Goal: Transaction & Acquisition: Purchase product/service

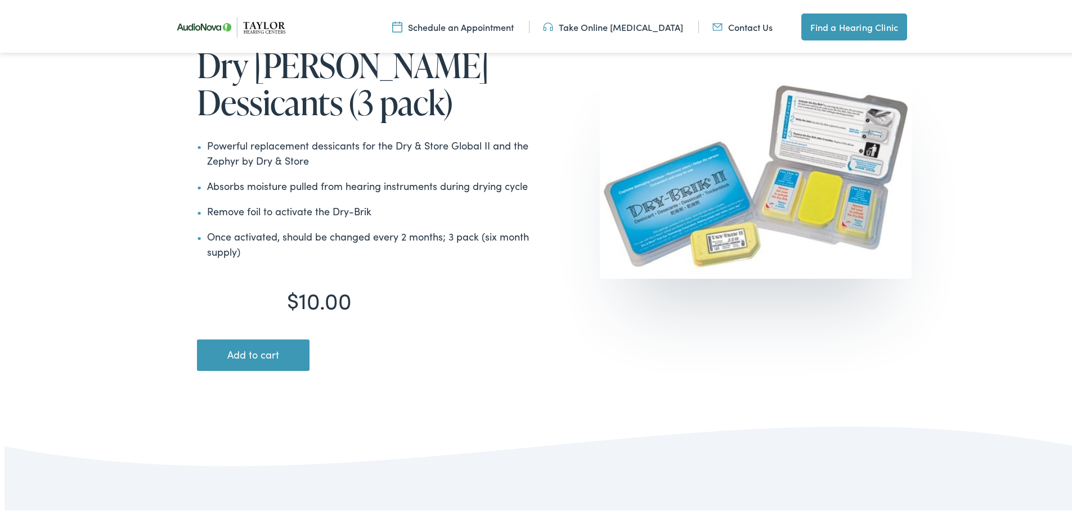
scroll to position [150, 0]
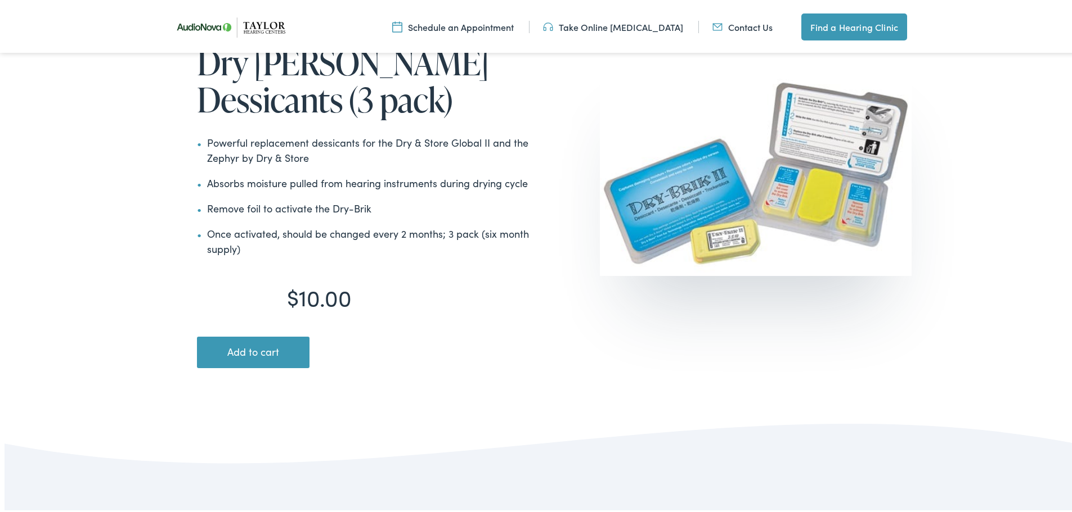
click at [285, 347] on button "Add to cart" at bounding box center [253, 350] width 112 height 31
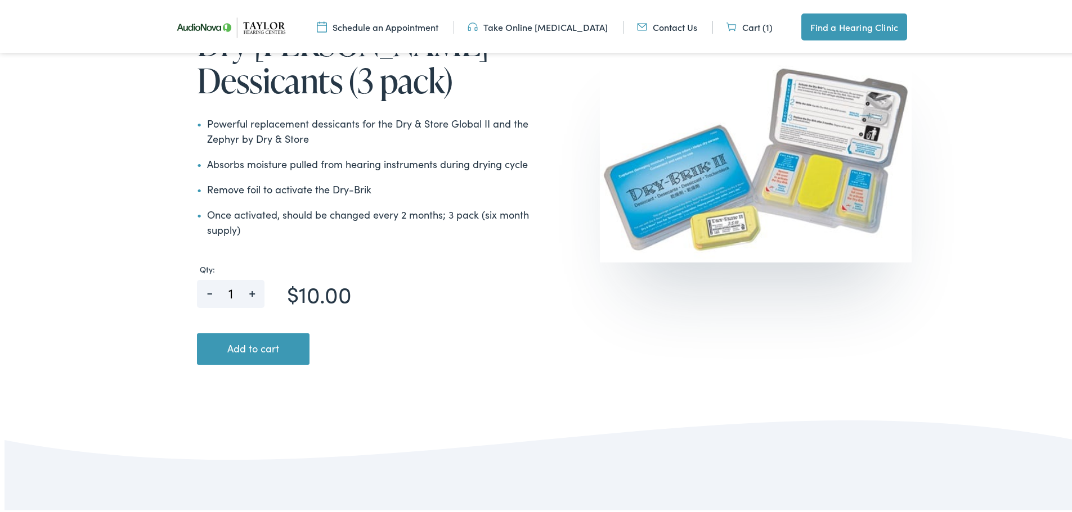
scroll to position [300, 0]
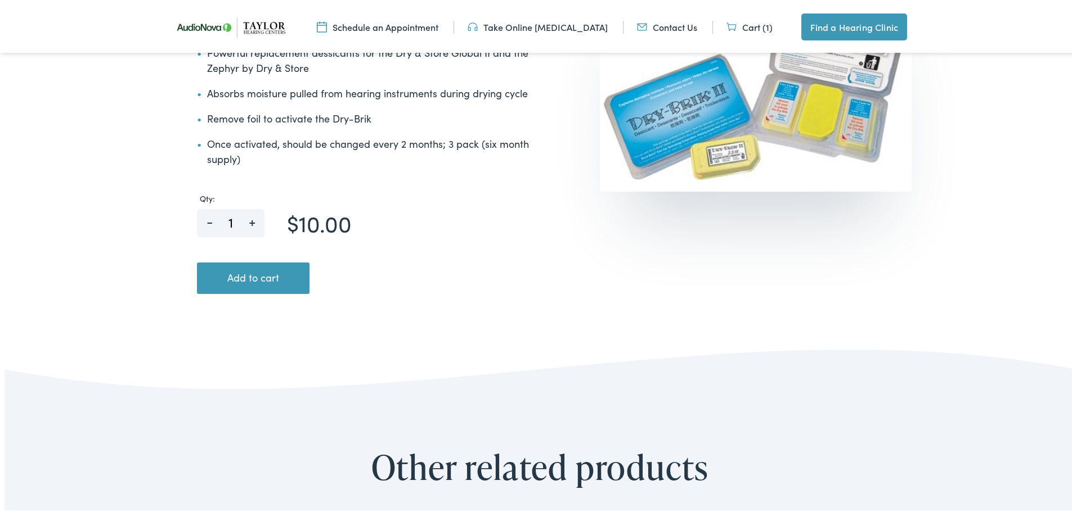
click at [252, 219] on span "+" at bounding box center [251, 215] width 25 height 17
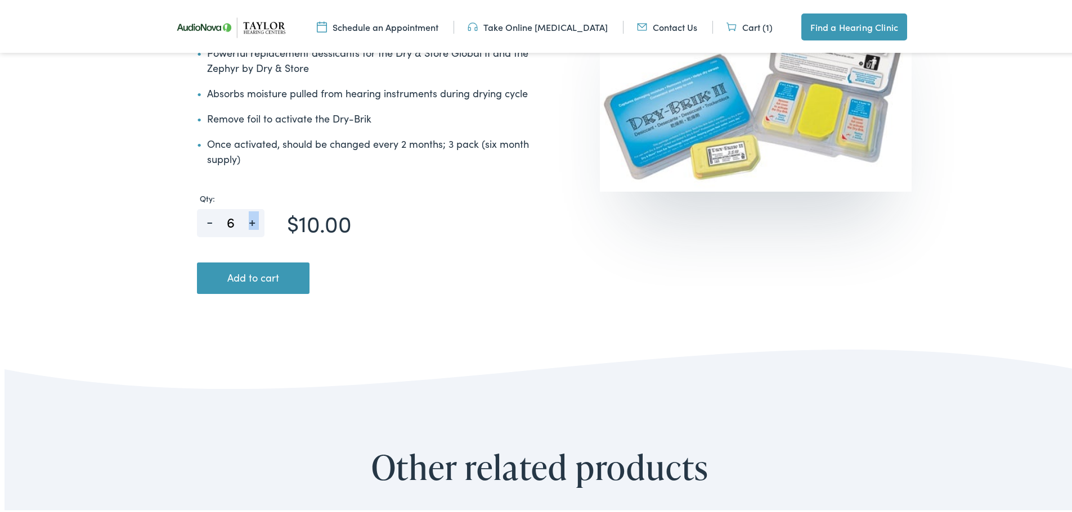
click at [252, 219] on span "+" at bounding box center [251, 215] width 25 height 17
type input "10"
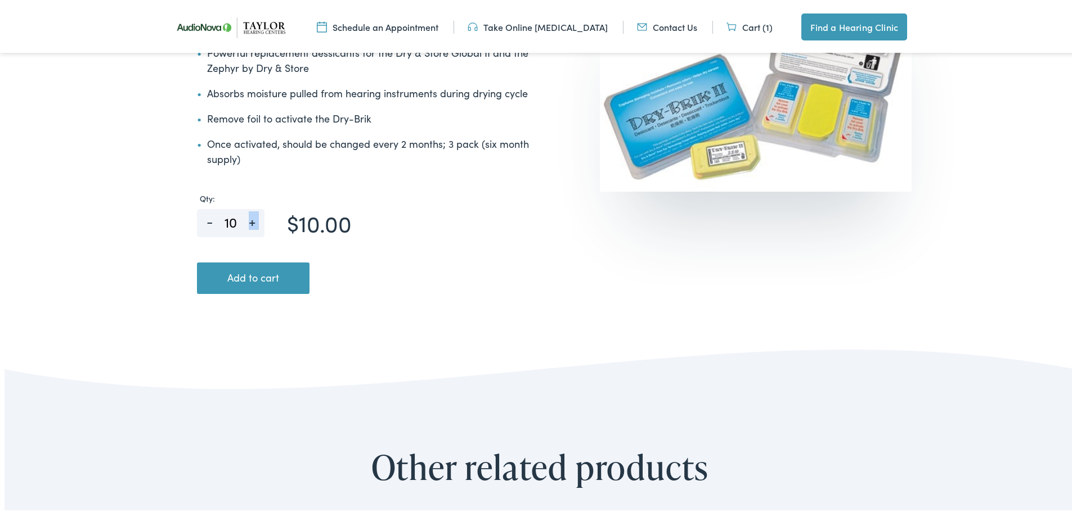
click at [254, 283] on button "Add to cart" at bounding box center [253, 275] width 112 height 31
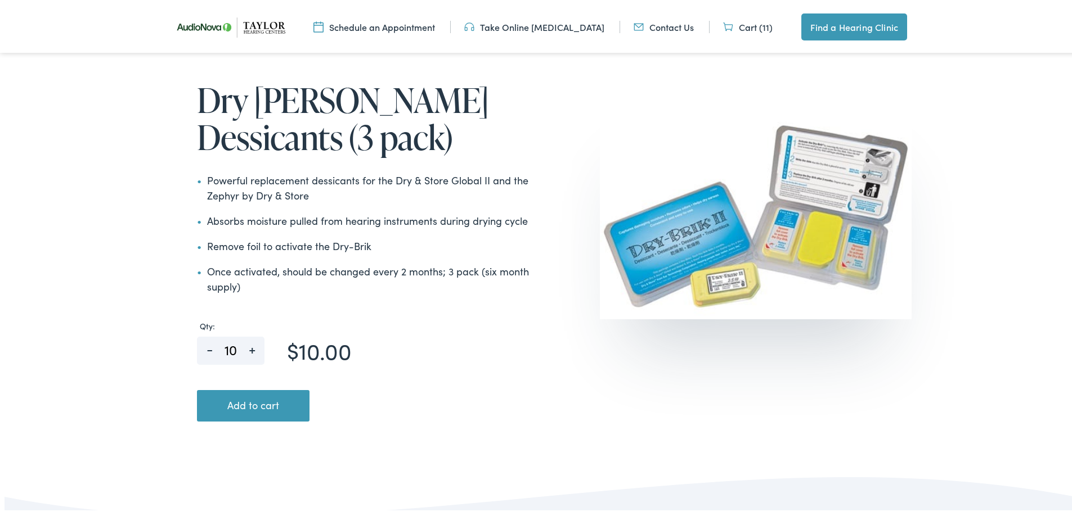
scroll to position [143, 0]
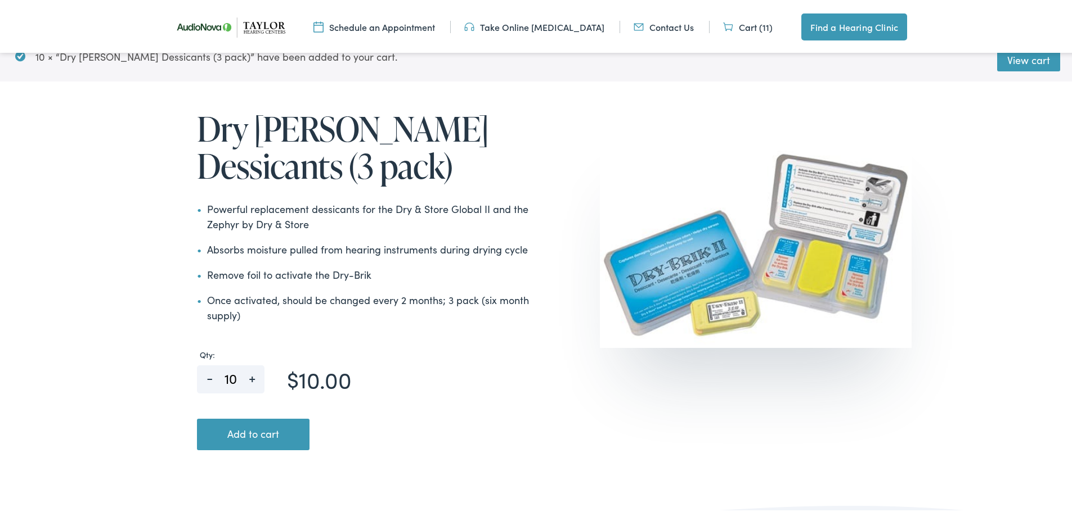
click at [274, 446] on button "Add to cart" at bounding box center [253, 432] width 112 height 31
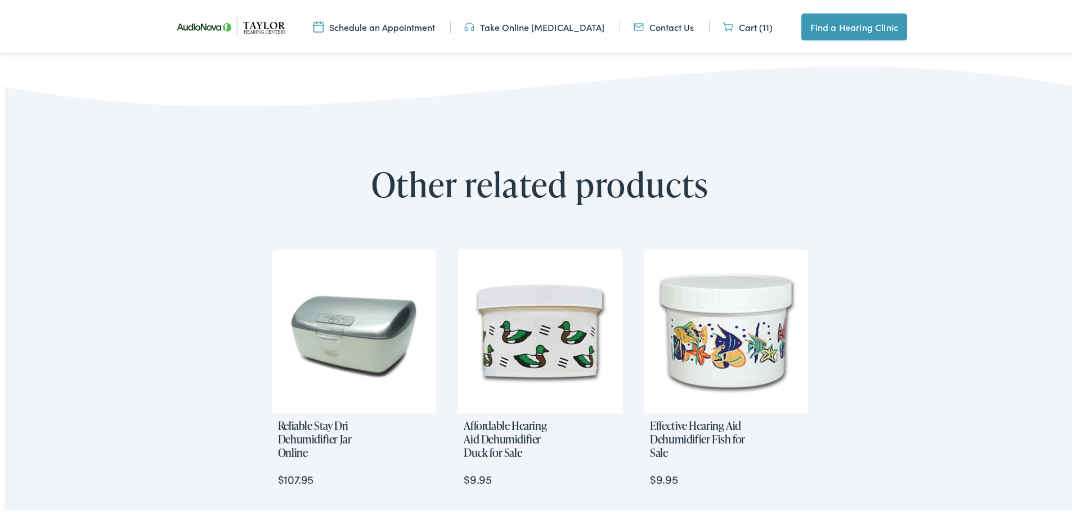
scroll to position [294, 0]
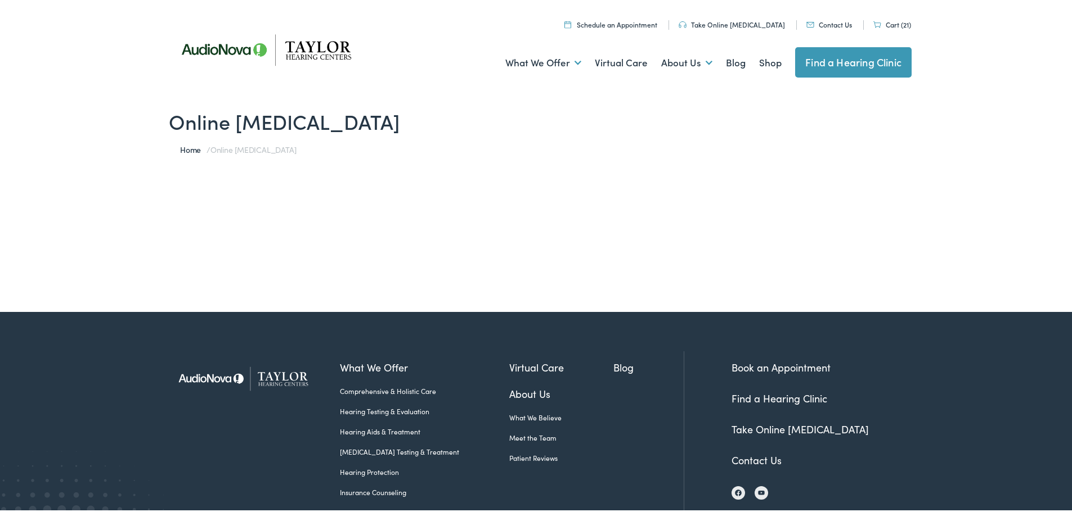
click at [889, 28] on ul "Schedule an Appointment Take Online Hearing Test Contact Us Cart (21) Find a He…" at bounding box center [544, 20] width 750 height 15
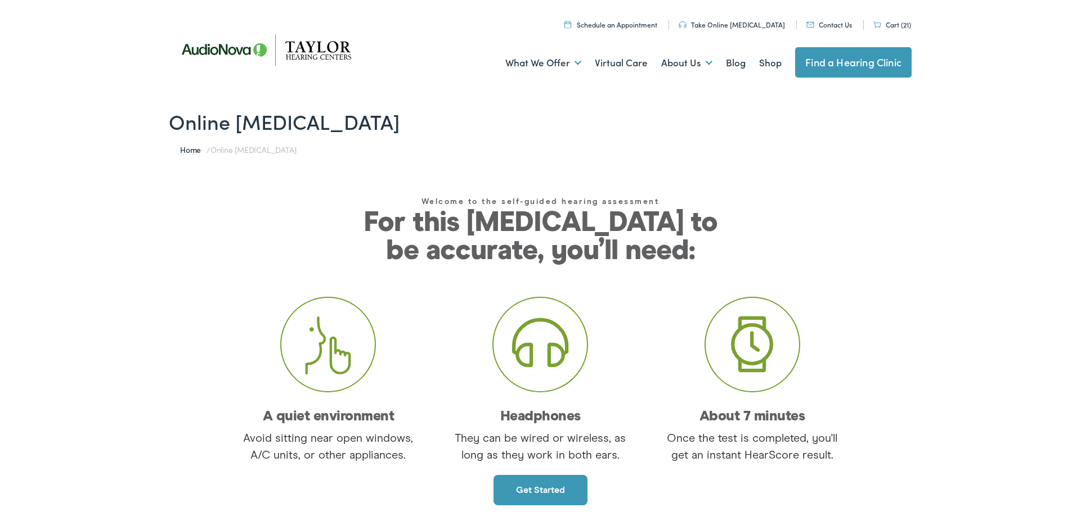
click at [893, 23] on link "Cart (21)" at bounding box center [892, 22] width 38 height 10
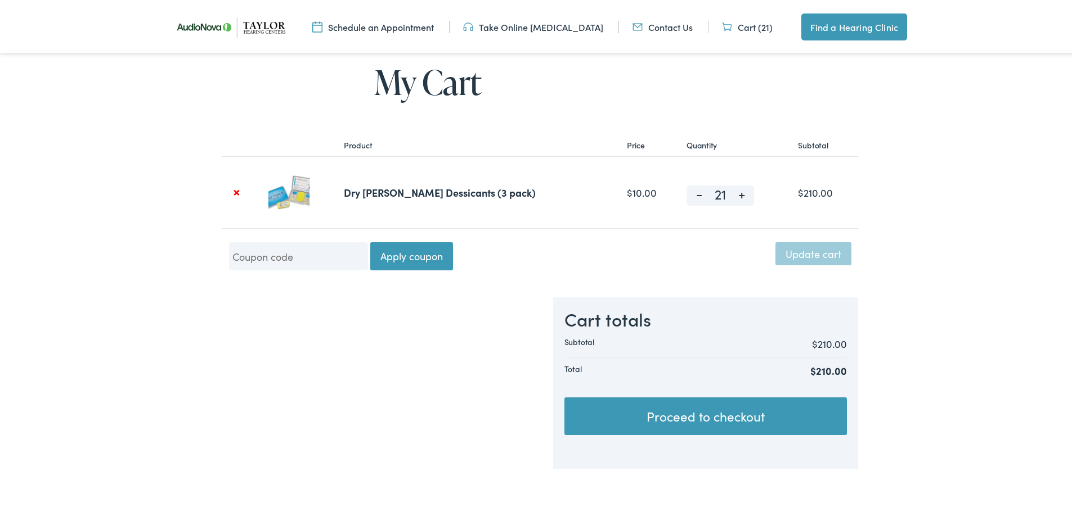
scroll to position [150, 0]
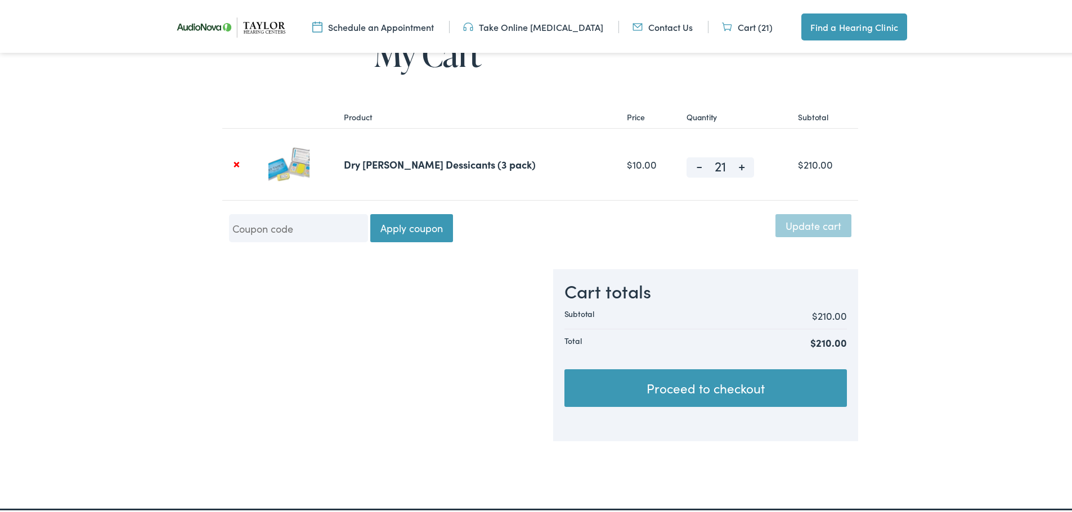
click at [812, 377] on link "Proceed to checkout" at bounding box center [705, 386] width 282 height 38
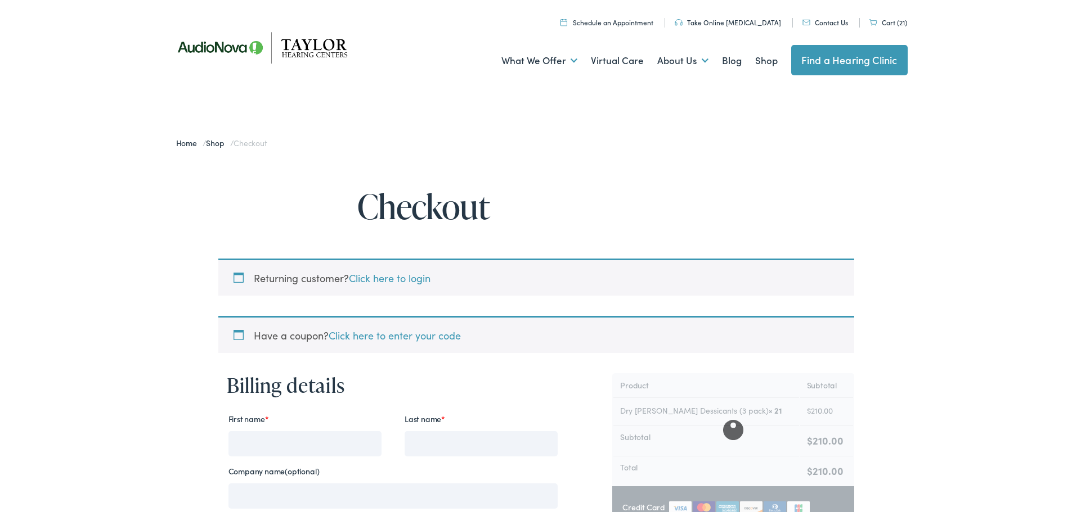
select select "TN"
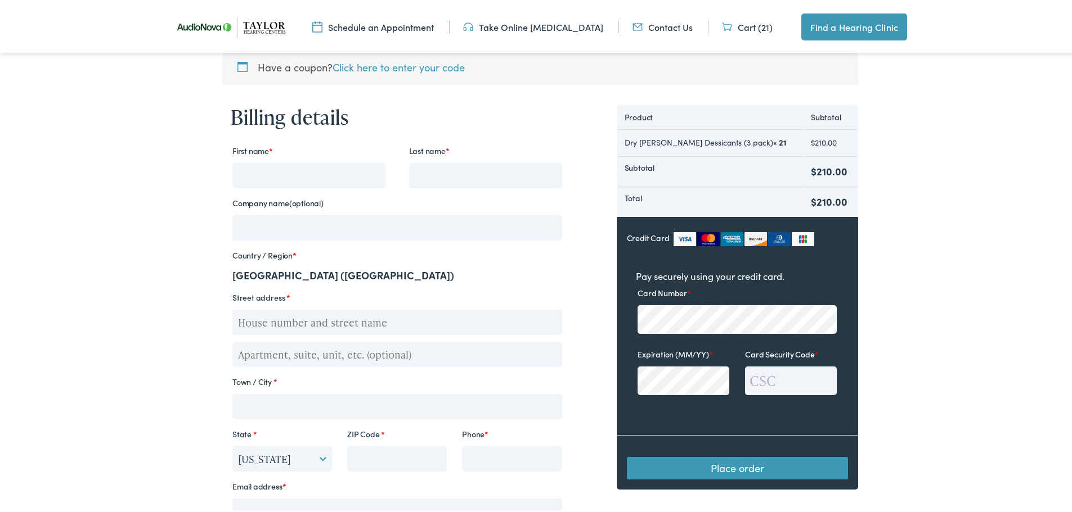
scroll to position [300, 0]
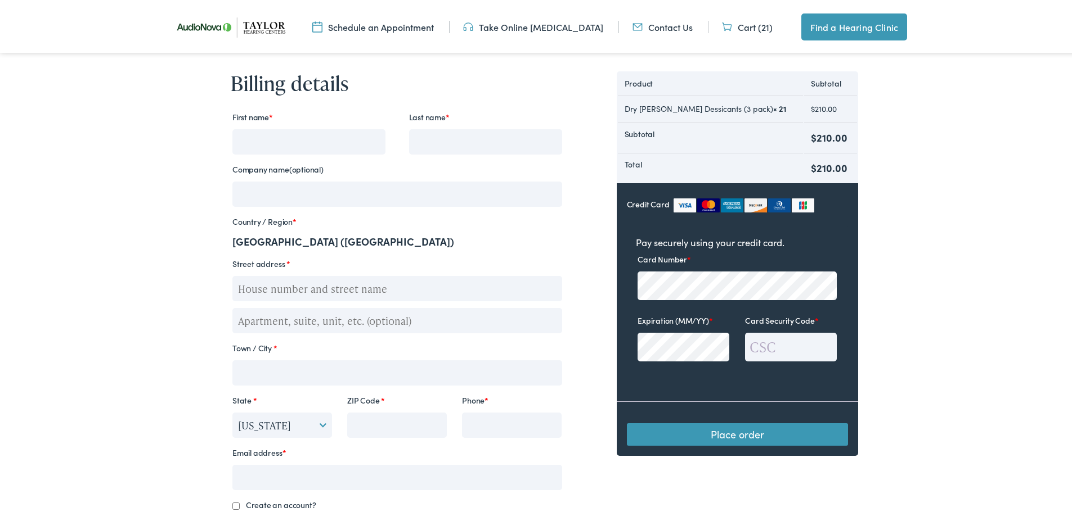
click at [339, 142] on input "First name *" at bounding box center [308, 139] width 153 height 25
type input "Oluwalaabo"
type input "Afolabi"
type input "[PERSON_NAME]"
type input "951 Oak"
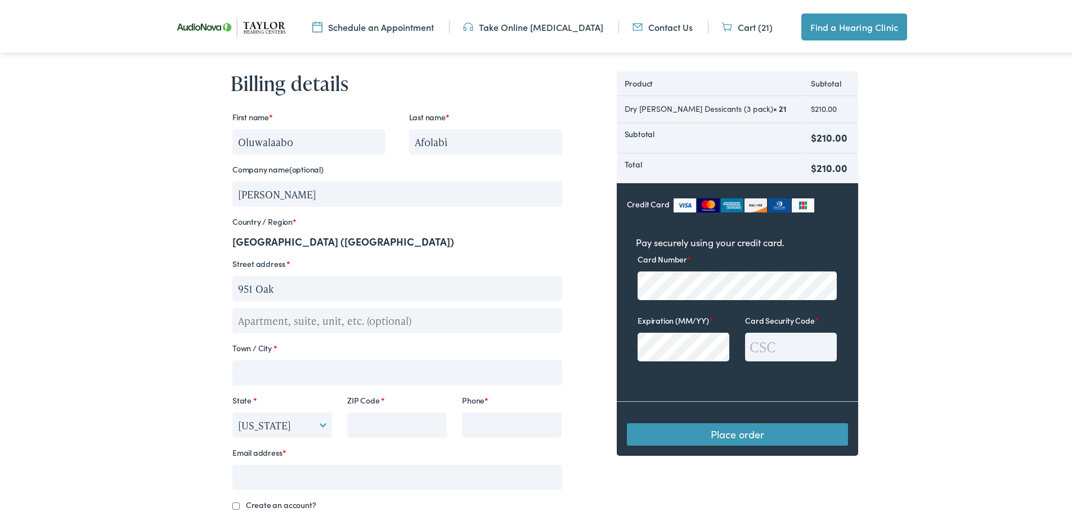
type input "[GEOGRAPHIC_DATA]"
select select "MT"
type input "N9A 5G3"
type input "[PHONE_NUMBER]"
type input "[EMAIL_ADDRESS][DOMAIN_NAME]"
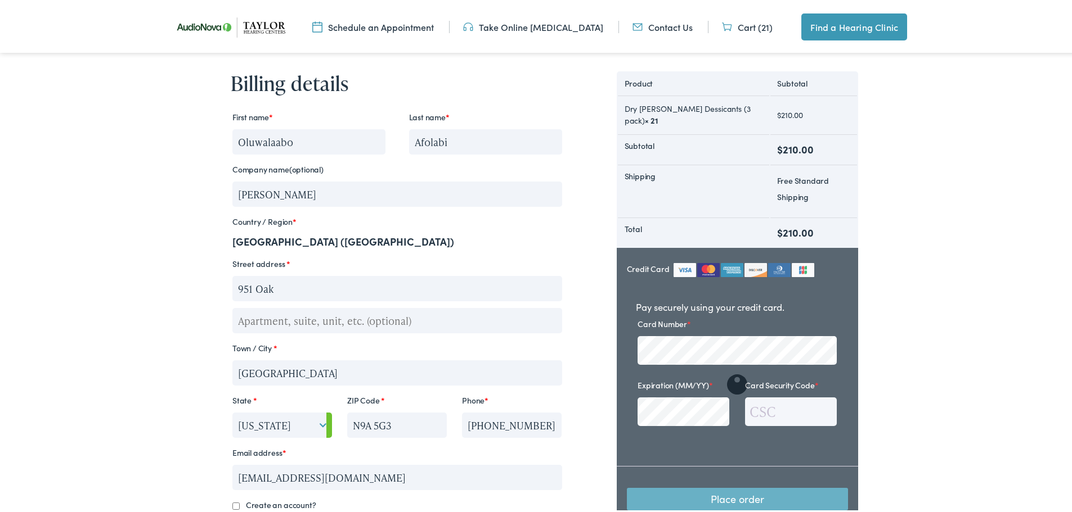
click at [274, 232] on strong "[GEOGRAPHIC_DATA] ([GEOGRAPHIC_DATA])" at bounding box center [343, 239] width 222 height 14
